Goal: Information Seeking & Learning: Learn about a topic

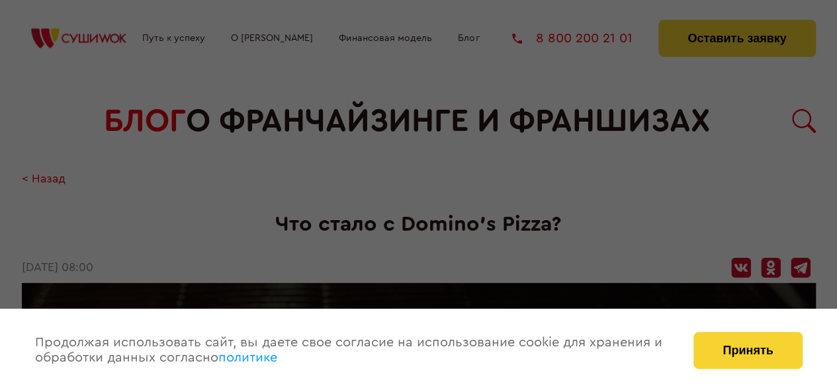
click at [573, 178] on div at bounding box center [418, 196] width 837 height 392
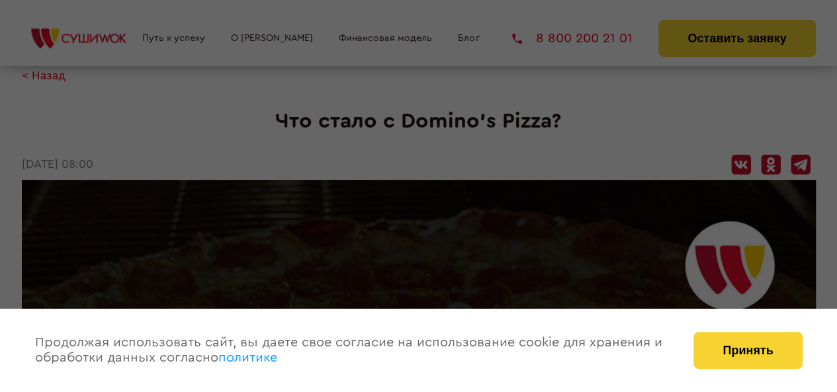
scroll to position [132, 0]
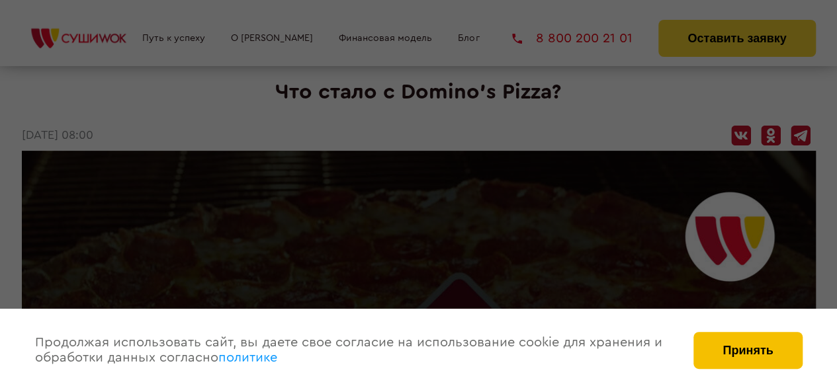
click at [733, 357] on button "Принять" at bounding box center [747, 350] width 109 height 37
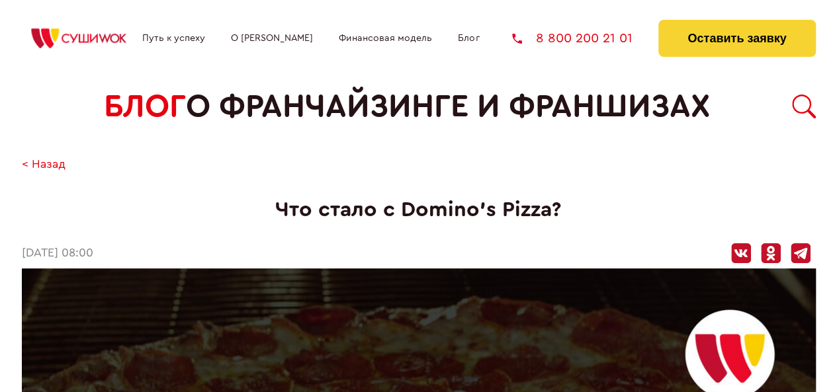
scroll to position [0, 0]
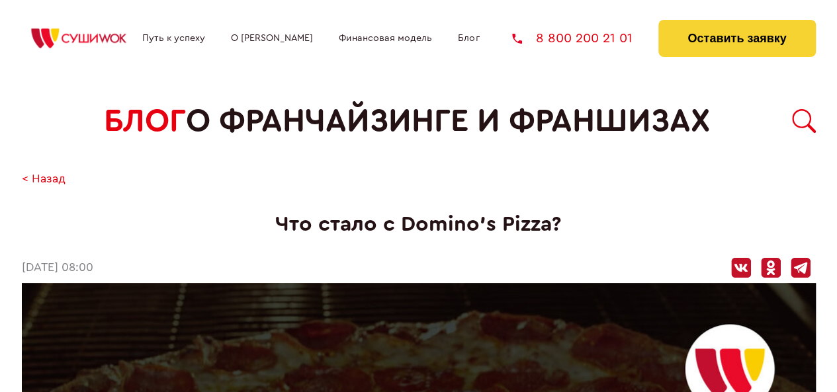
click at [370, 40] on link "Финансовая модель" at bounding box center [385, 38] width 93 height 11
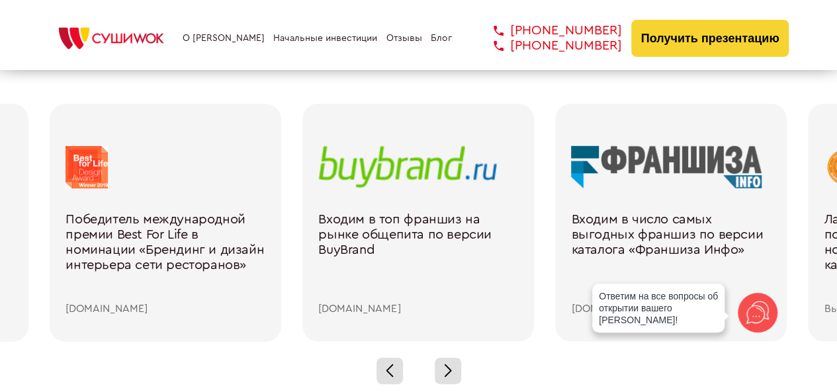
scroll to position [1853, 0]
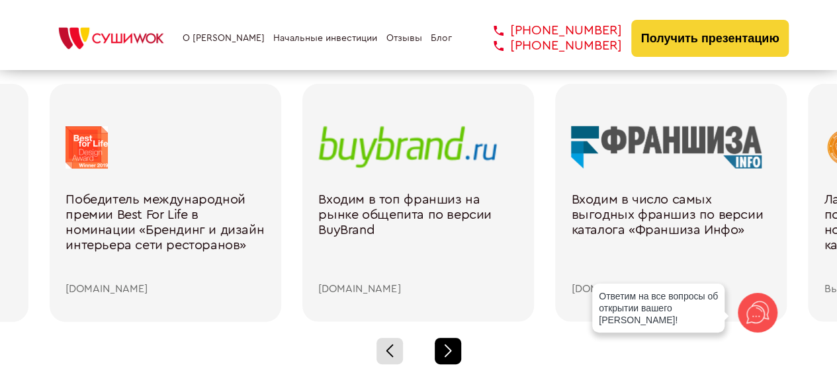
click at [449, 342] on div at bounding box center [448, 351] width 26 height 26
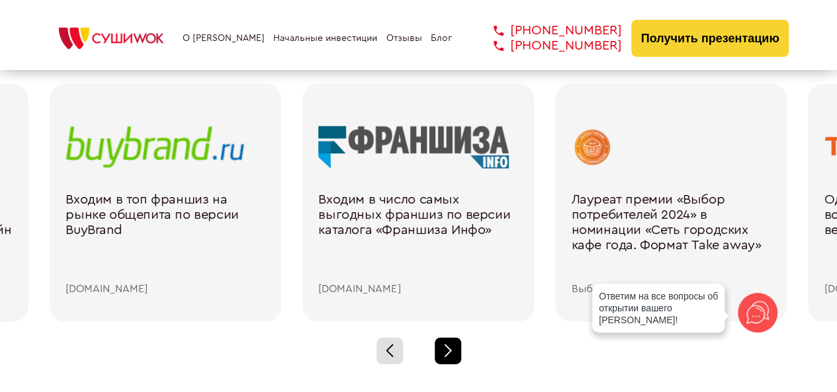
click at [447, 345] on span at bounding box center [447, 348] width 7 height 7
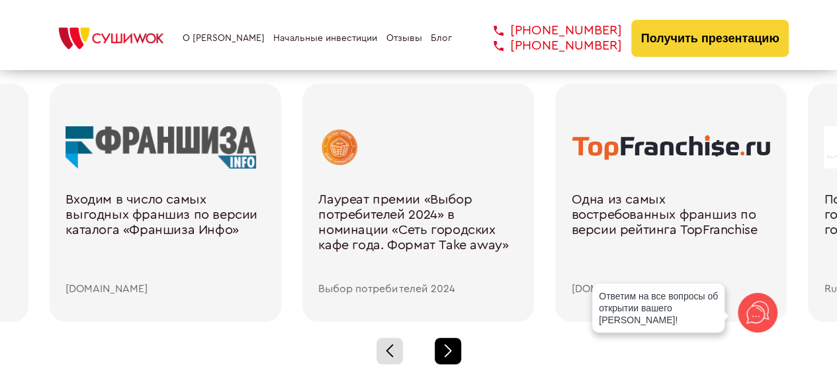
click at [447, 345] on span at bounding box center [447, 348] width 7 height 7
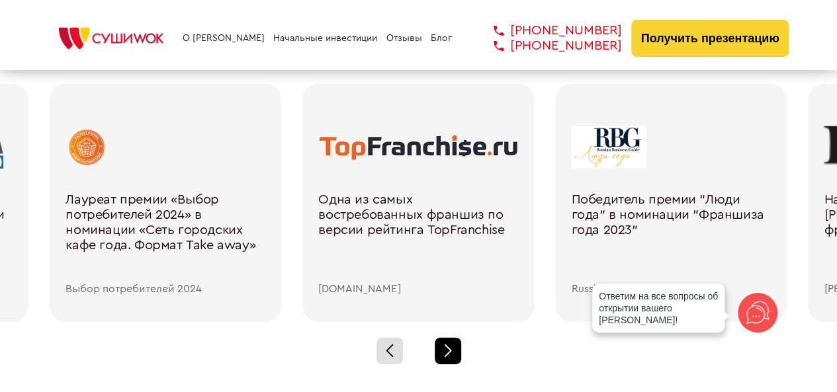
click at [447, 345] on span at bounding box center [447, 348] width 7 height 7
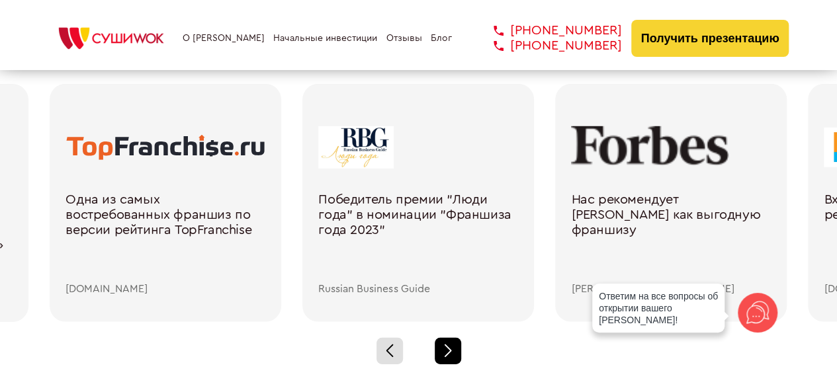
click at [447, 345] on span at bounding box center [447, 348] width 7 height 7
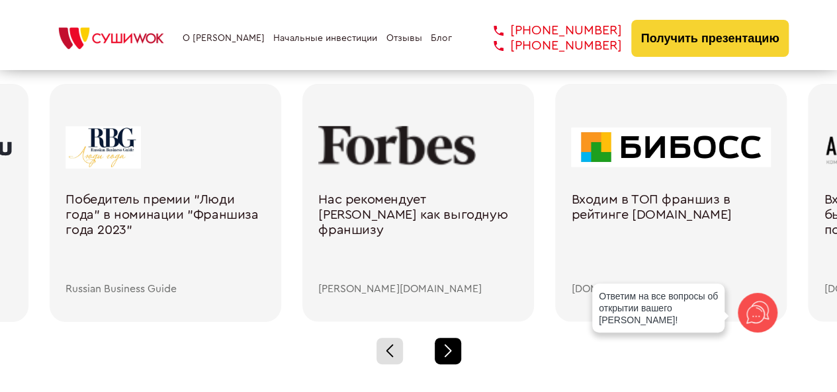
click at [447, 345] on span at bounding box center [447, 348] width 7 height 7
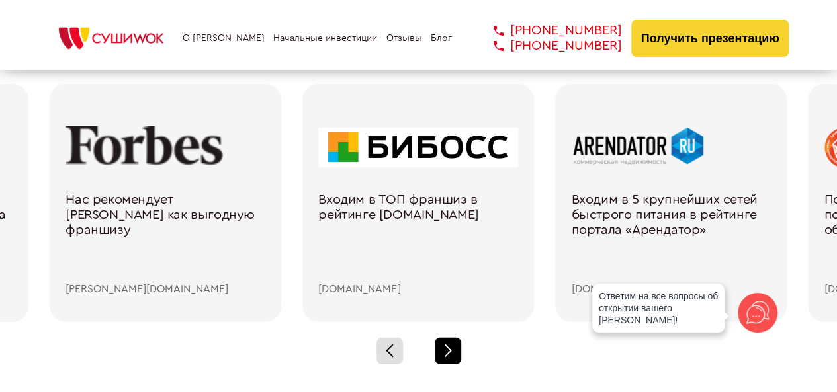
click at [447, 345] on span at bounding box center [447, 348] width 7 height 7
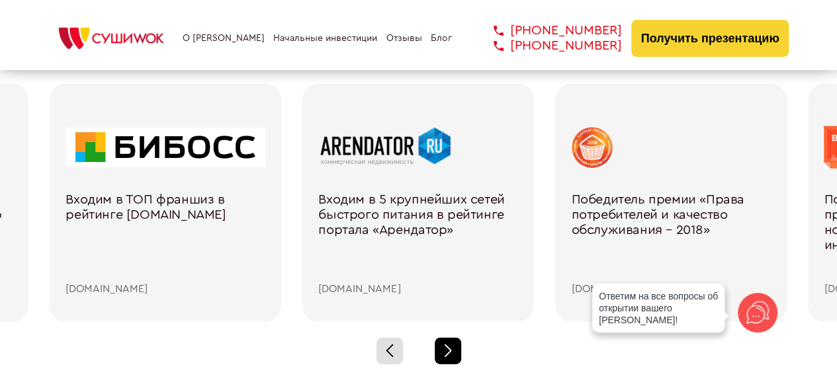
click at [447, 345] on span at bounding box center [447, 348] width 7 height 7
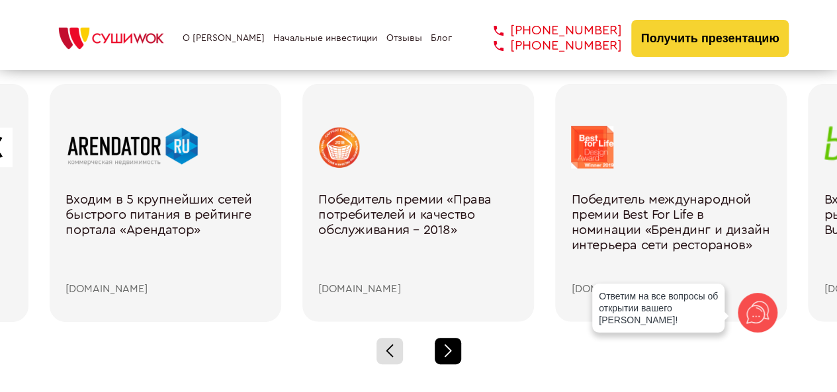
click at [447, 345] on span at bounding box center [447, 348] width 7 height 7
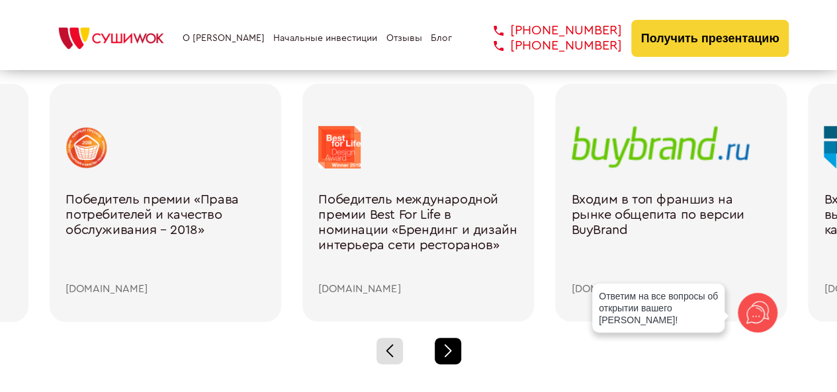
click at [445, 345] on div at bounding box center [448, 351] width 26 height 26
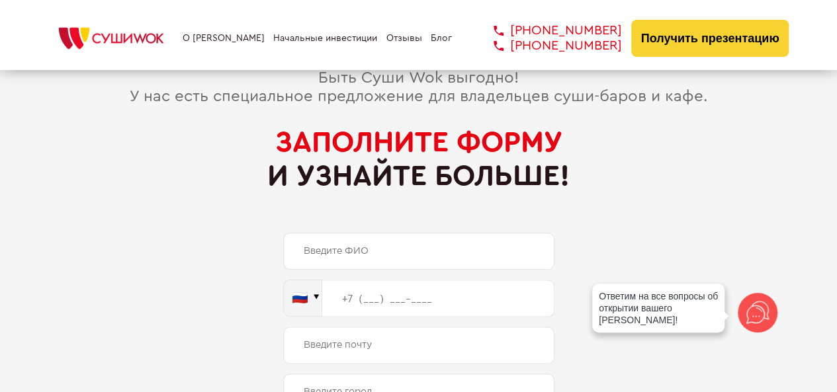
scroll to position [6220, 0]
